Goal: Information Seeking & Learning: Check status

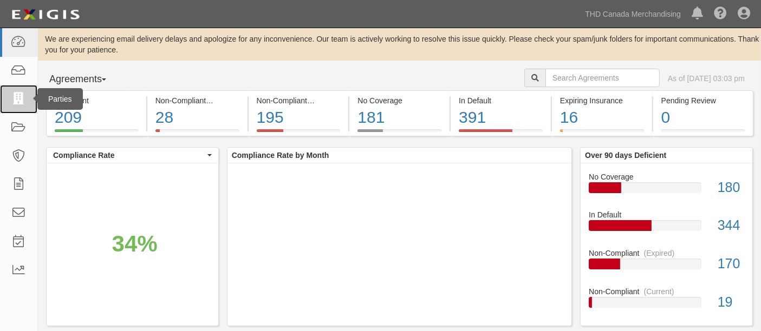
click at [27, 92] on link at bounding box center [18, 99] width 37 height 29
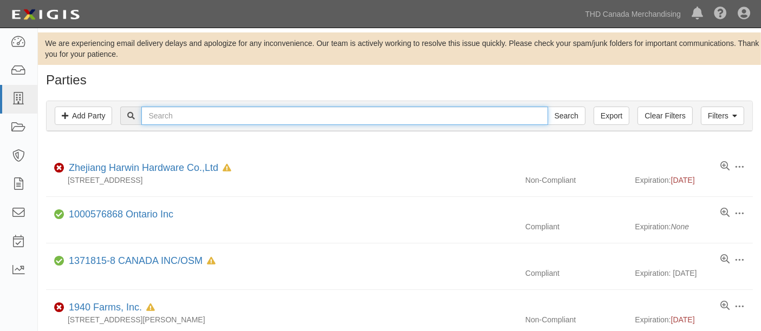
click at [284, 108] on input "text" at bounding box center [344, 116] width 406 height 18
paste input "Olympia Tools International, Inc"
type input "Olympia Tools International, Inc"
click at [547, 107] on input "Search" at bounding box center [566, 116] width 38 height 18
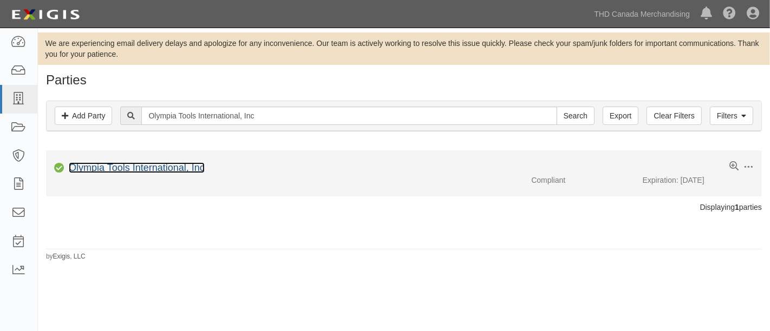
click at [186, 168] on link "Olympia Tools International, Inc" at bounding box center [137, 167] width 136 height 11
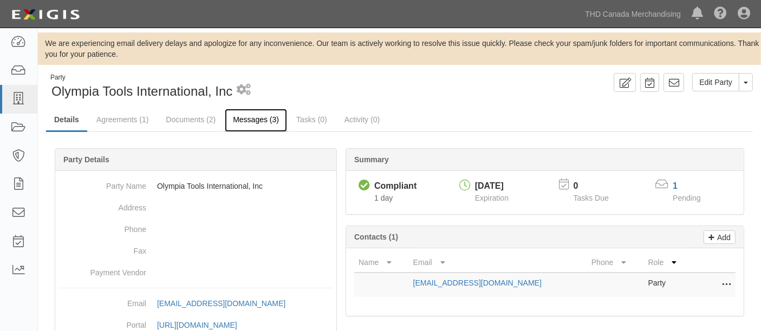
click at [241, 123] on link "Messages (3)" at bounding box center [256, 120] width 62 height 23
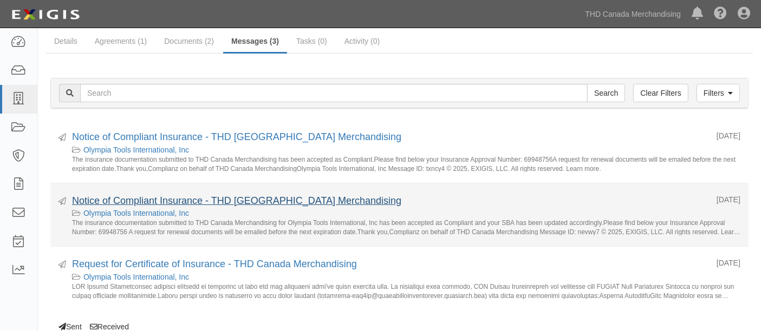
scroll to position [60, 0]
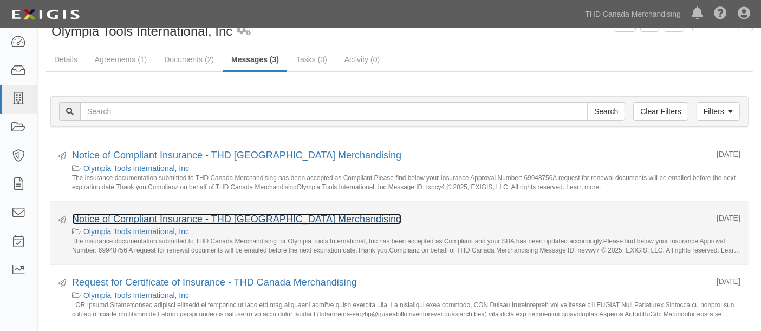
click at [292, 217] on link "Notice of Compliant Insurance - THD [GEOGRAPHIC_DATA] Merchandising" at bounding box center [236, 219] width 329 height 11
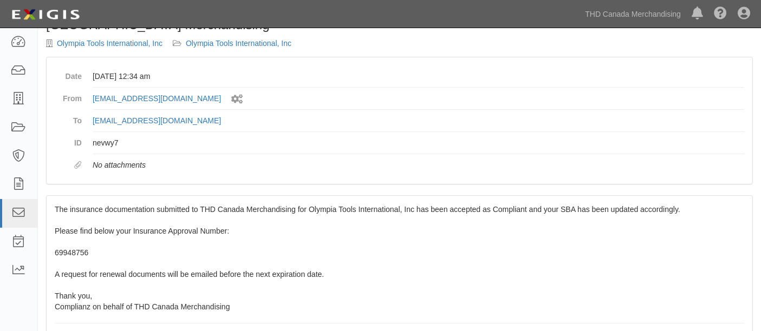
scroll to position [85, 0]
